Goal: Information Seeking & Learning: Learn about a topic

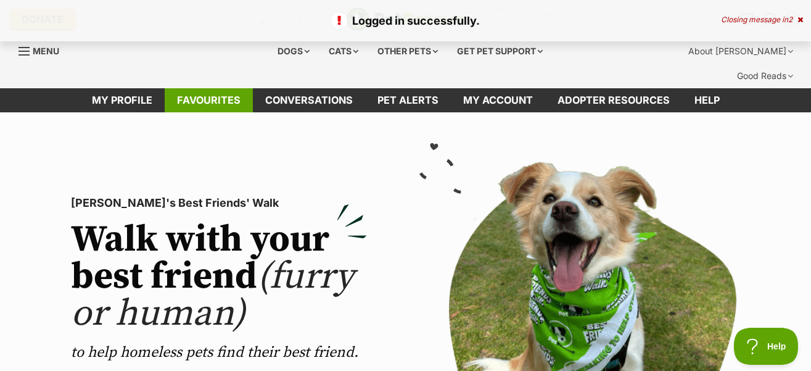
click at [216, 88] on link "Favourites" at bounding box center [209, 100] width 88 height 24
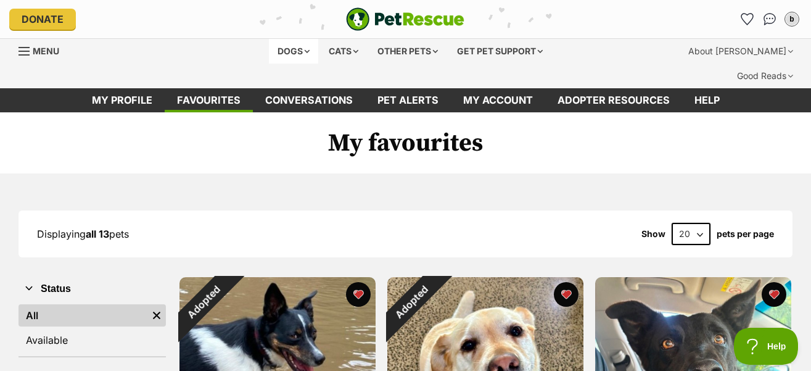
click at [277, 46] on div "Dogs" at bounding box center [293, 51] width 49 height 25
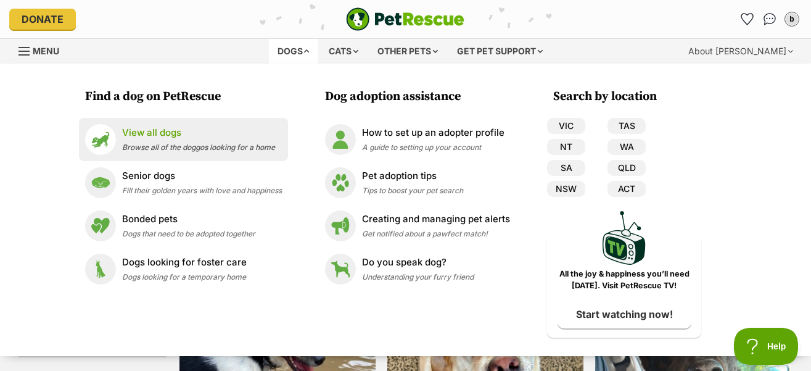
click at [169, 146] on span "Browse all of the doggos looking for a home" at bounding box center [198, 146] width 153 height 9
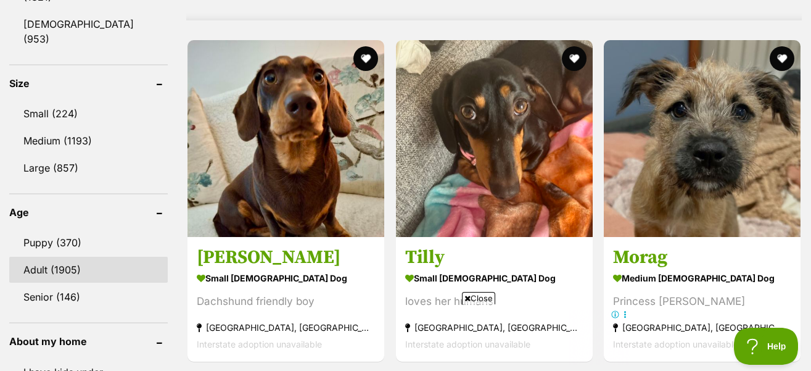
click at [35, 257] on link "Adult (1905)" at bounding box center [88, 270] width 159 height 26
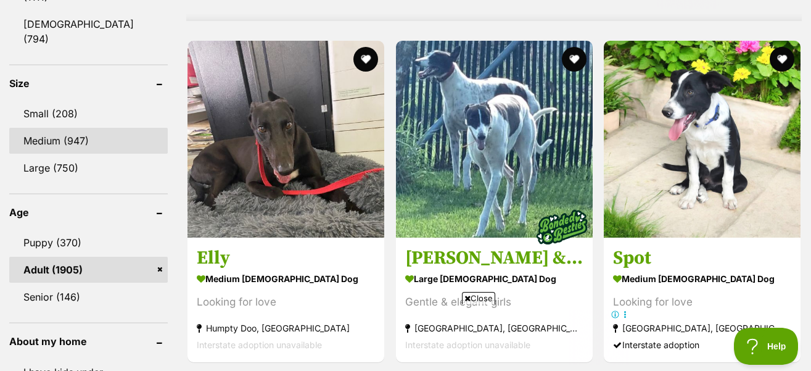
click at [57, 128] on link "Medium (947)" at bounding box center [88, 141] width 159 height 26
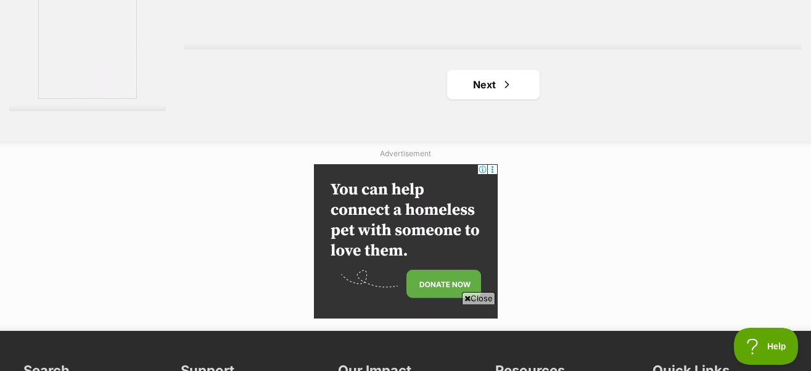
scroll to position [3084, 0]
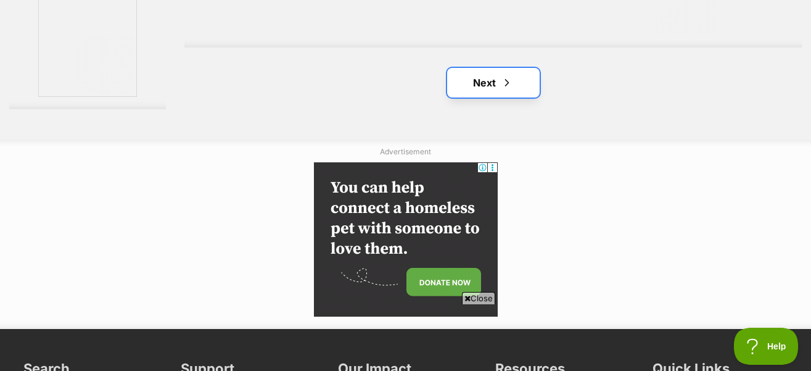
click at [513, 68] on link "Next" at bounding box center [493, 83] width 93 height 30
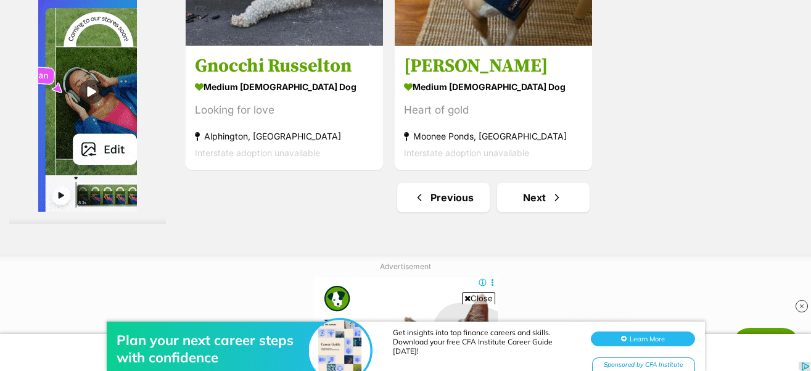
scroll to position [2961, 0]
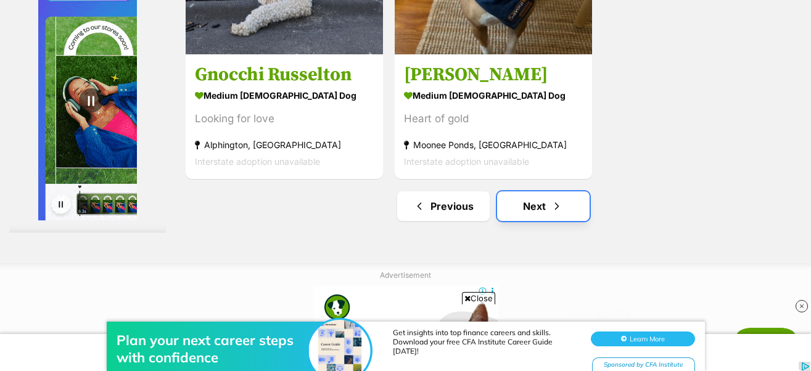
click at [541, 191] on link "Next" at bounding box center [543, 206] width 93 height 30
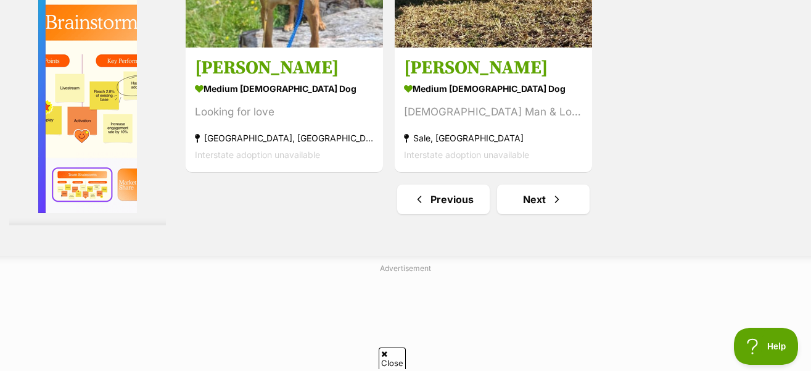
scroll to position [3084, 0]
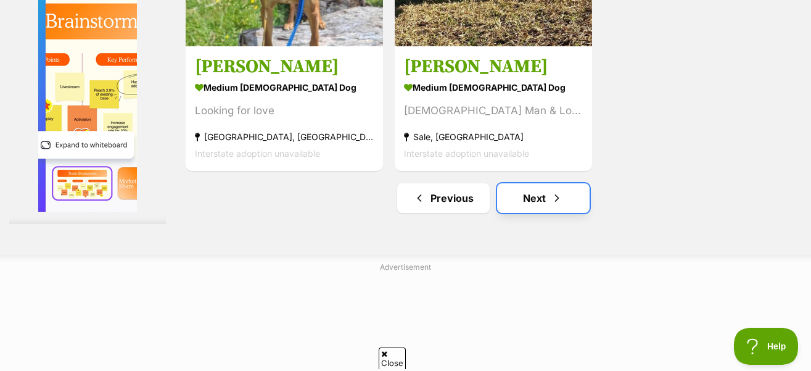
click at [551, 191] on span "Next page" at bounding box center [557, 198] width 12 height 15
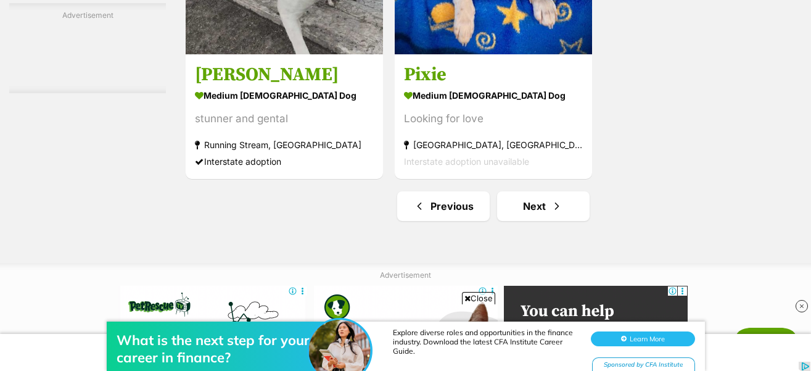
scroll to position [3023, 0]
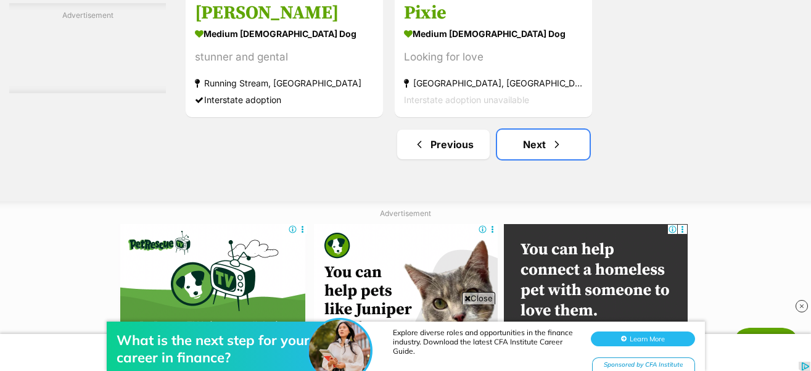
click at [552, 137] on span "Next page" at bounding box center [557, 144] width 12 height 15
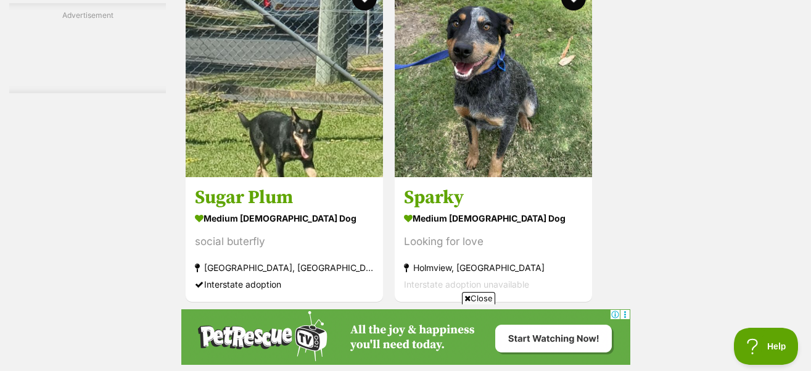
scroll to position [2899, 0]
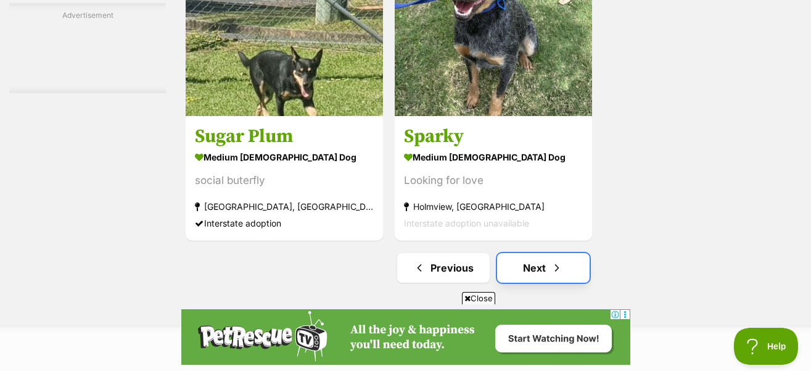
click at [522, 253] on link "Next" at bounding box center [543, 268] width 93 height 30
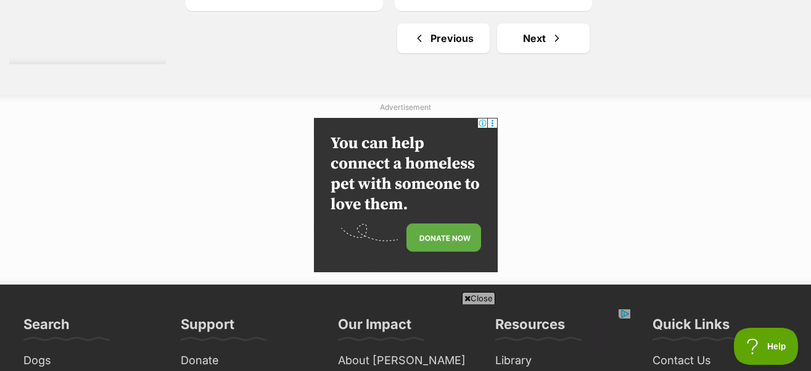
scroll to position [3269, 0]
